Goal: Information Seeking & Learning: Check status

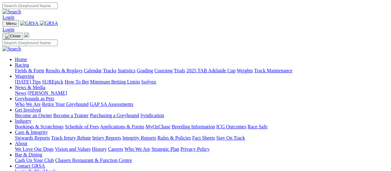
click at [68, 68] on link "Results & Replays" at bounding box center [63, 70] width 37 height 5
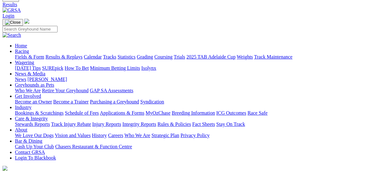
scroll to position [62, 0]
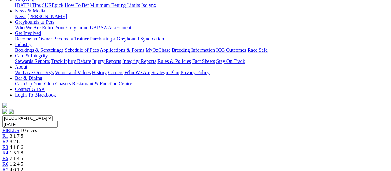
scroll to position [62, 0]
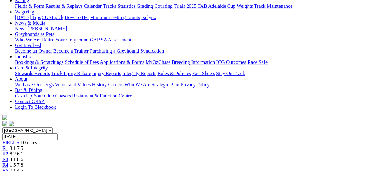
scroll to position [62, 0]
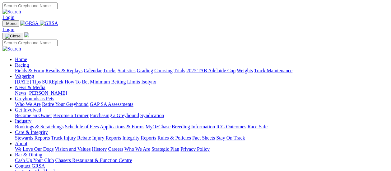
click at [69, 68] on link "Results & Replays" at bounding box center [63, 70] width 37 height 5
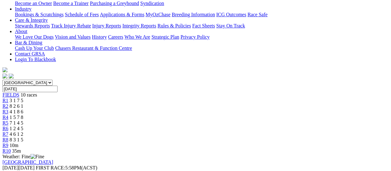
scroll to position [124, 0]
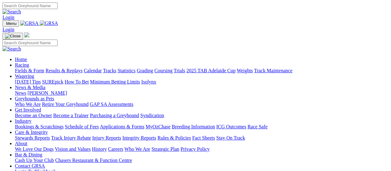
click at [69, 68] on link "Results & Replays" at bounding box center [63, 70] width 37 height 5
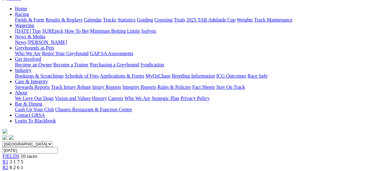
scroll to position [62, 0]
